Goal: Information Seeking & Learning: Find specific fact

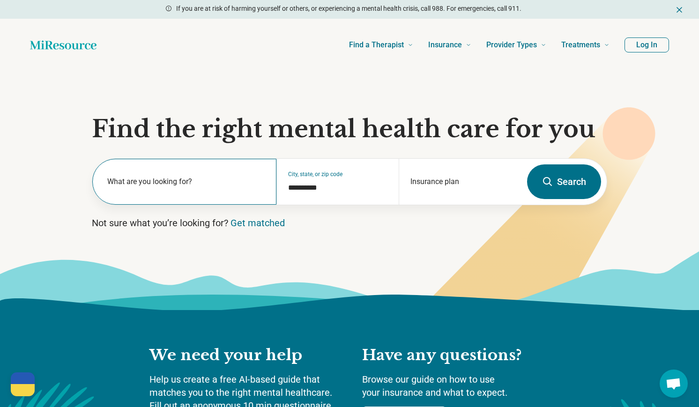
click at [132, 187] on label "What are you looking for?" at bounding box center [186, 181] width 158 height 11
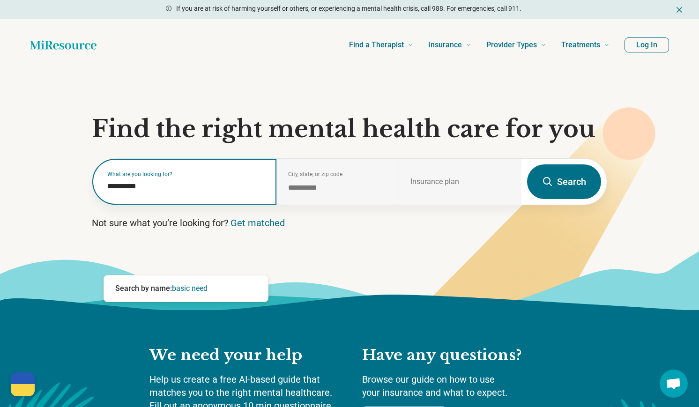
type input "**********"
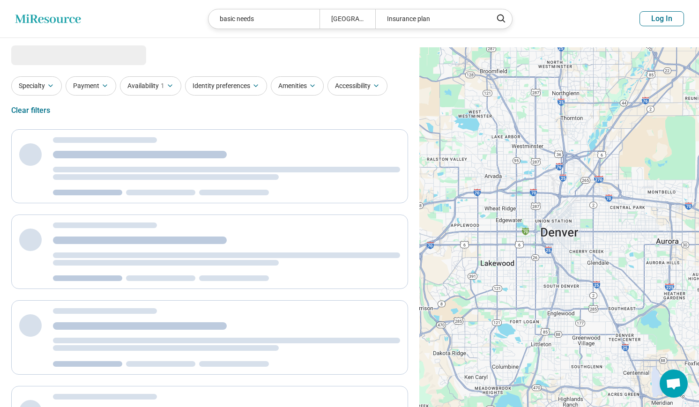
select select "***"
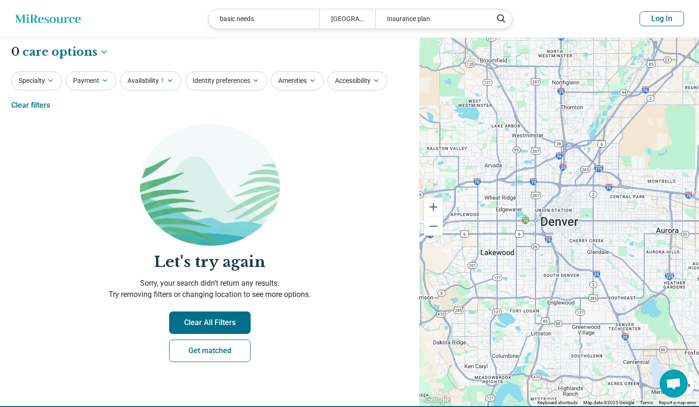
scroll to position [2, 0]
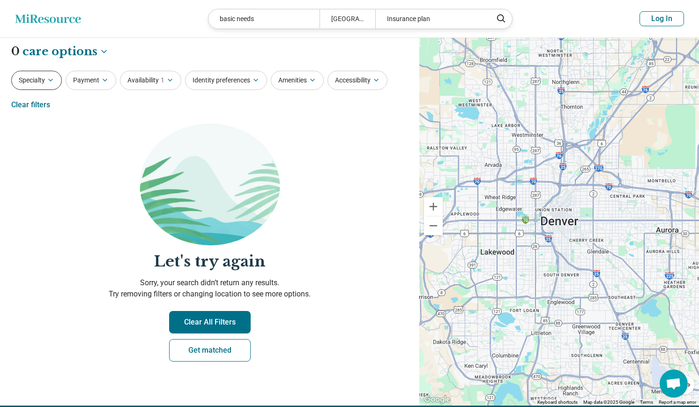
click at [62, 90] on button "Specialty" at bounding box center [36, 80] width 51 height 19
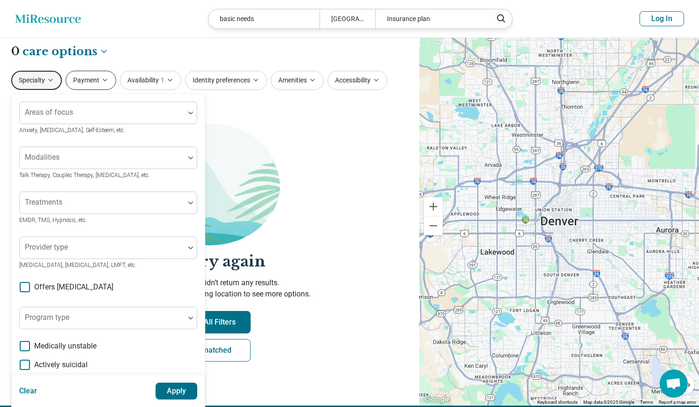
click at [111, 90] on button "Payment" at bounding box center [91, 80] width 51 height 19
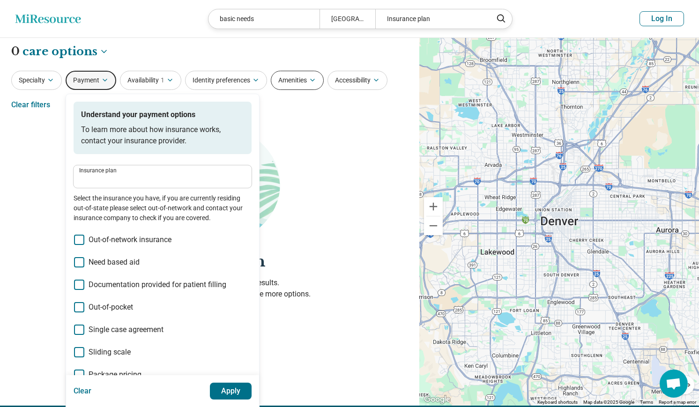
click at [324, 90] on button "Amenities" at bounding box center [297, 80] width 53 height 19
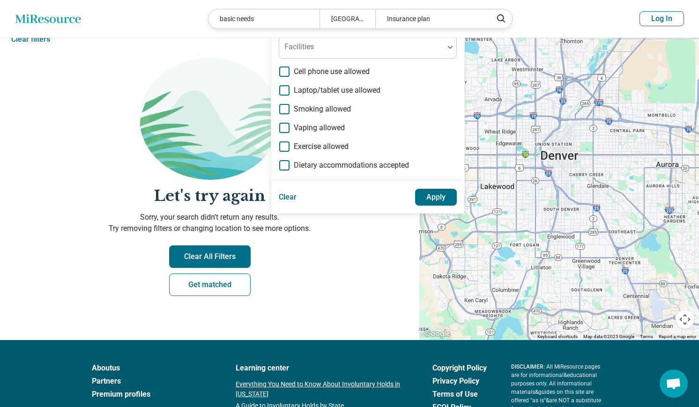
scroll to position [69, 0]
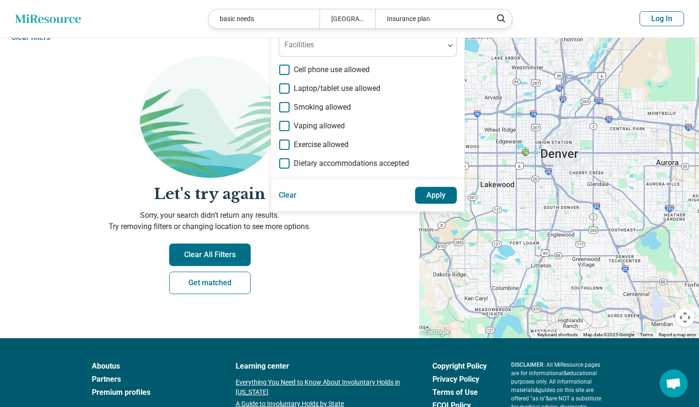
drag, startPoint x: 326, startPoint y: 305, endPoint x: 330, endPoint y: 310, distance: 6.0
click at [326, 232] on p "Sorry, your search didn’t return any results. Try removing filters or changing …" at bounding box center [209, 221] width 397 height 22
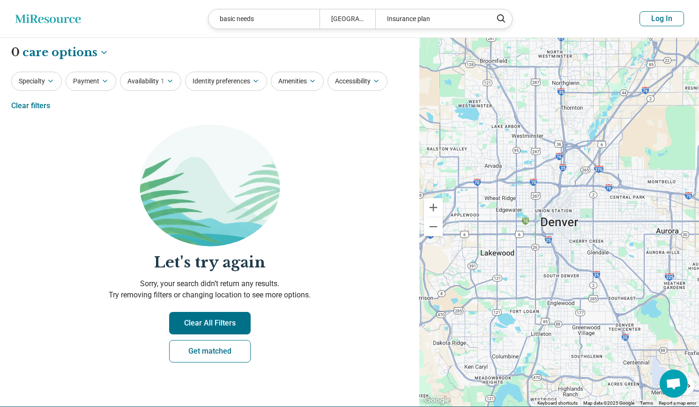
scroll to position [0, 0]
